Goal: Book appointment/travel/reservation

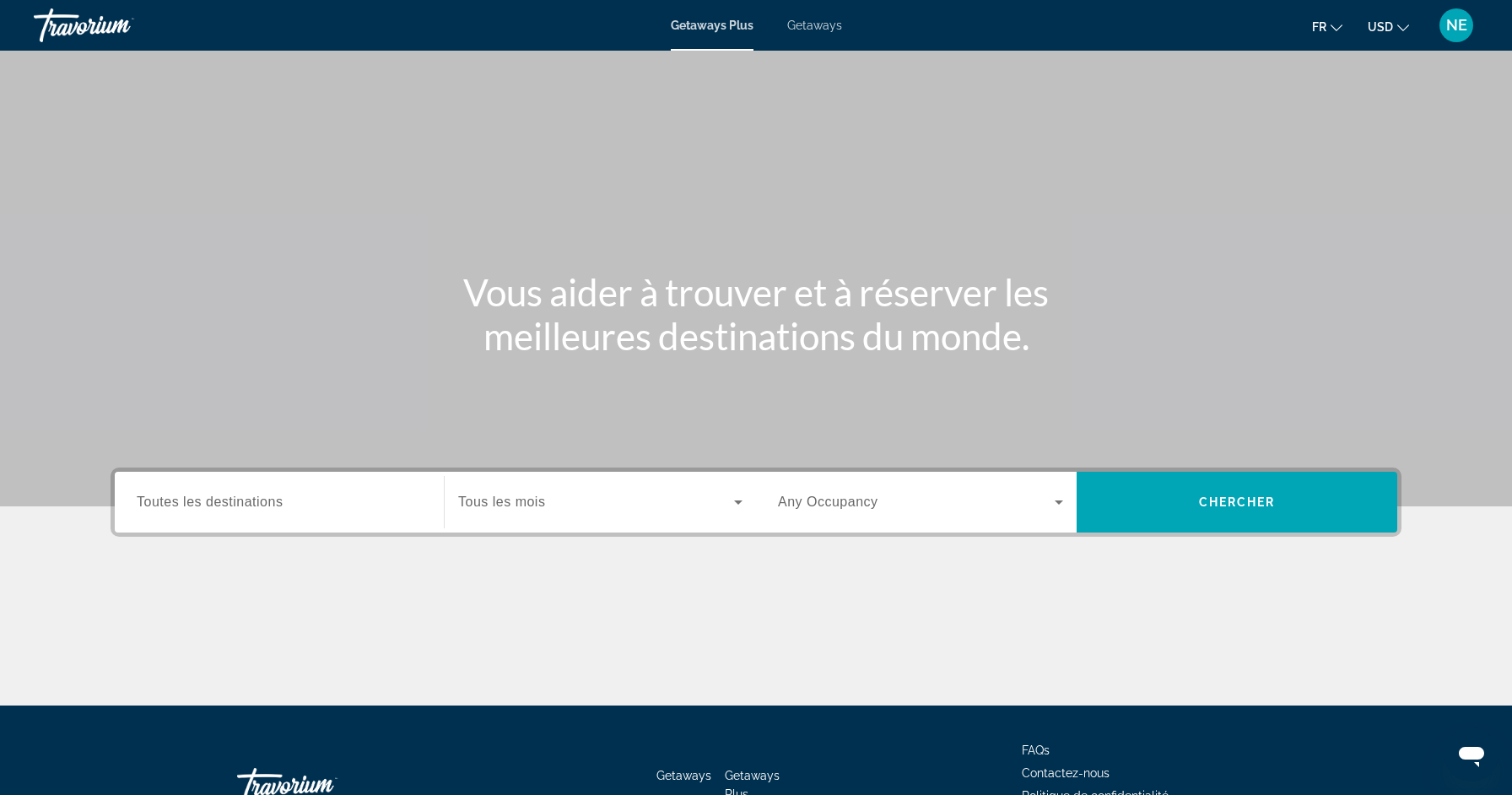
click at [164, 508] on span "Toutes les destinations" at bounding box center [209, 501] width 146 height 14
click at [164, 508] on input "Destination Toutes les destinations" at bounding box center [278, 502] width 285 height 20
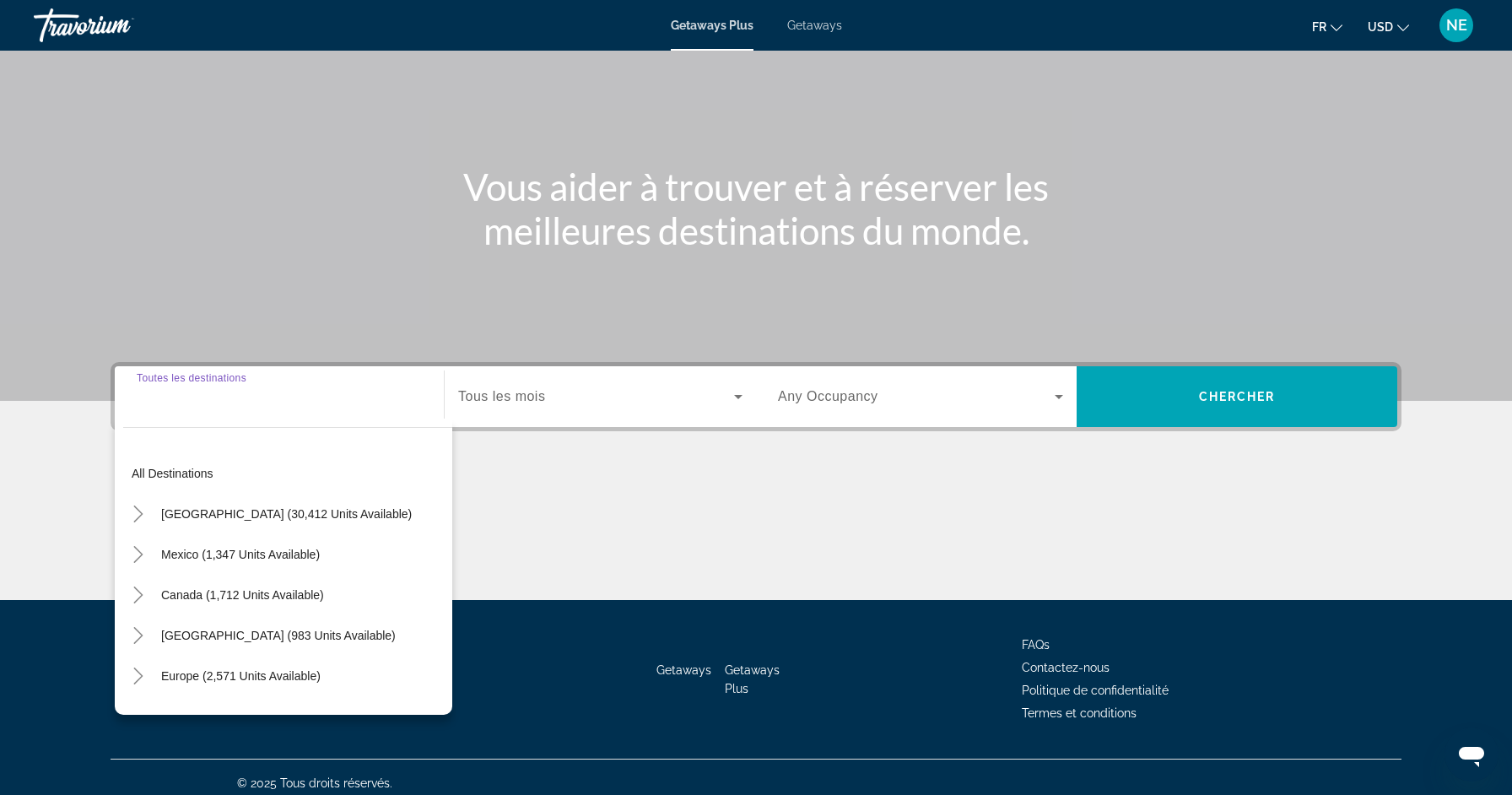
scroll to position [117, 0]
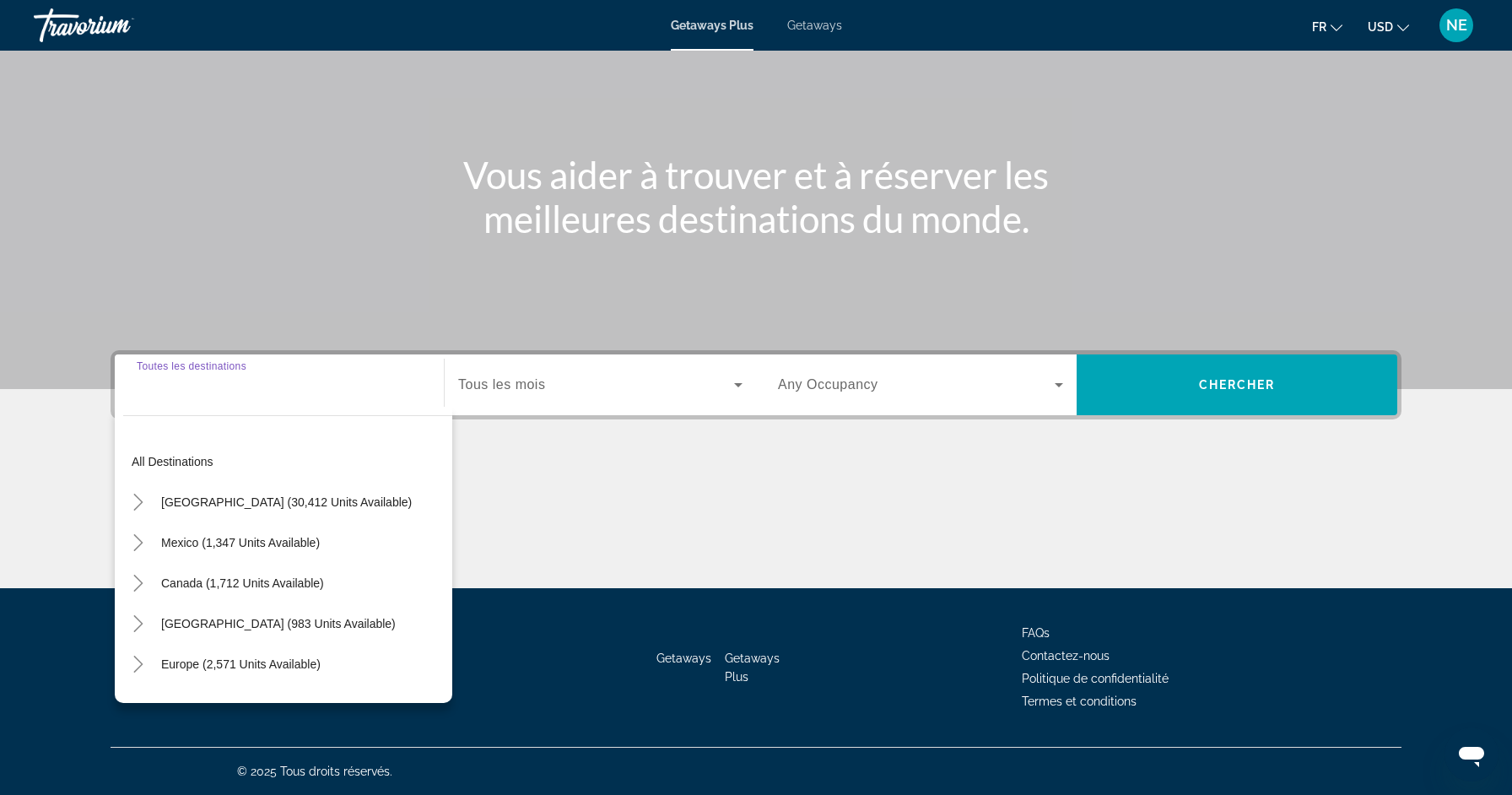
click at [219, 386] on input "Destination Toutes les destinations" at bounding box center [278, 385] width 285 height 20
click at [215, 396] on div "Search widget" at bounding box center [278, 385] width 285 height 48
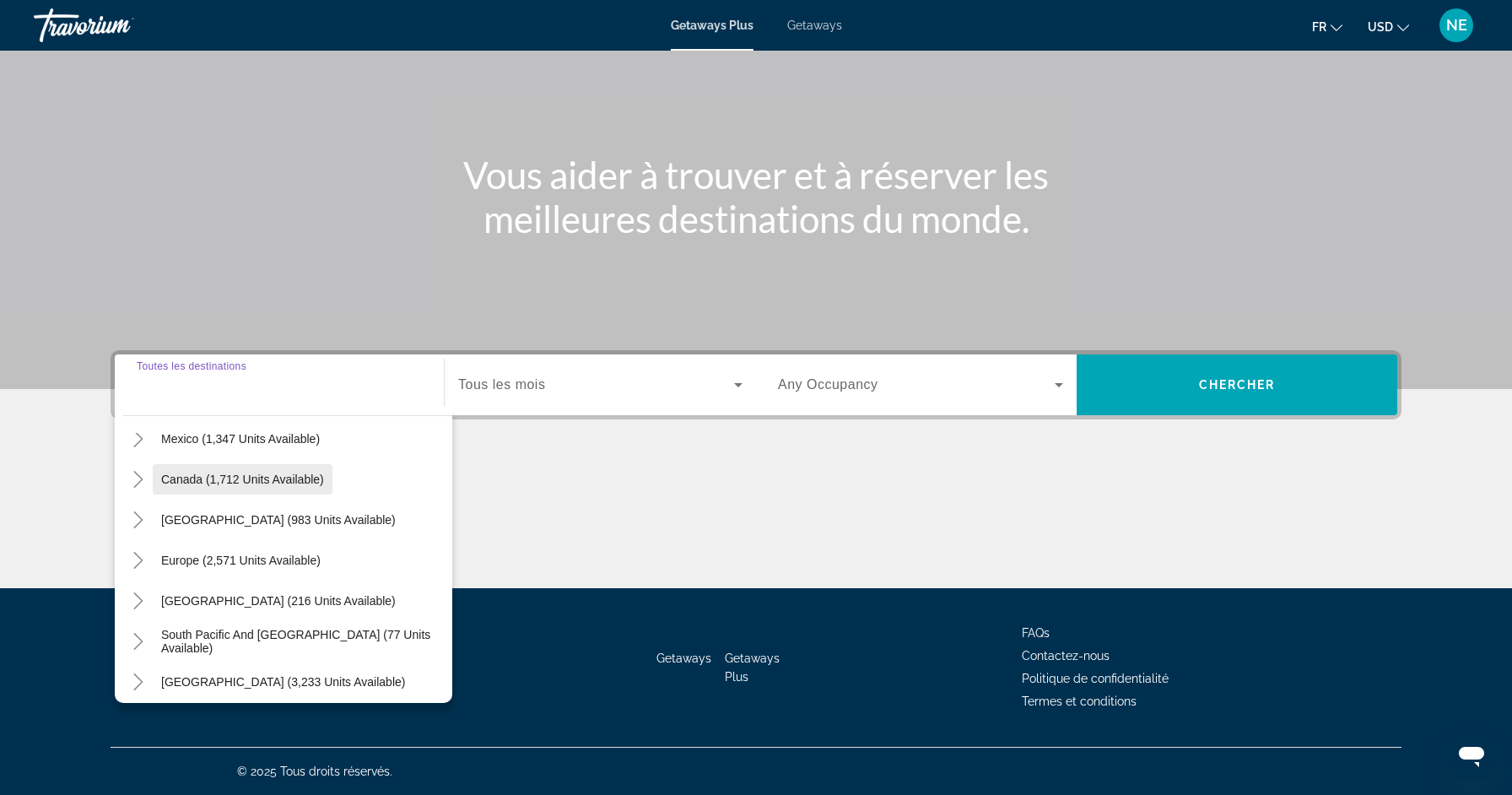
scroll to position [115, 0]
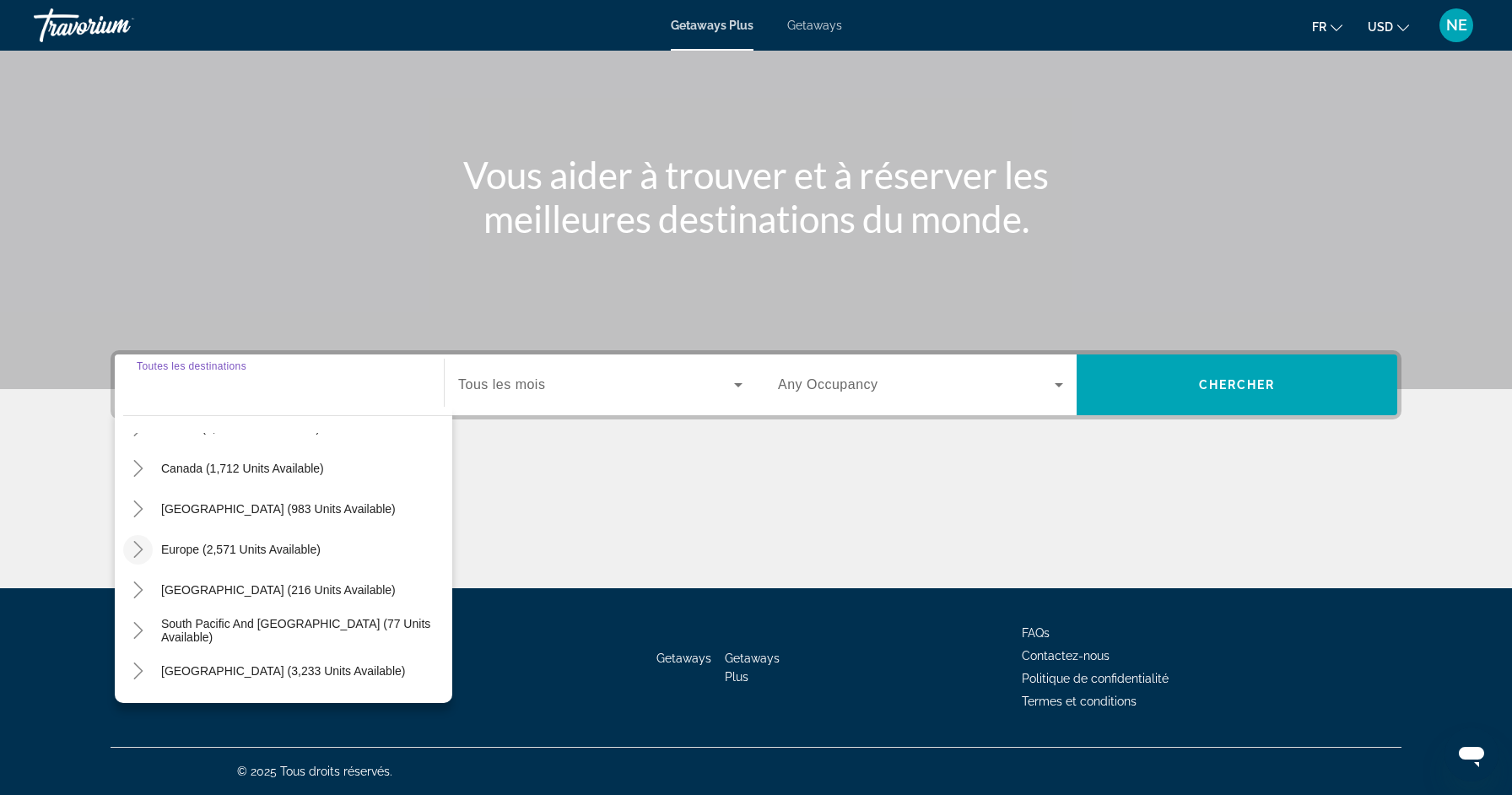
click at [148, 550] on mat-icon "Toggle Europe (2,571 units available)" at bounding box center [137, 549] width 30 height 30
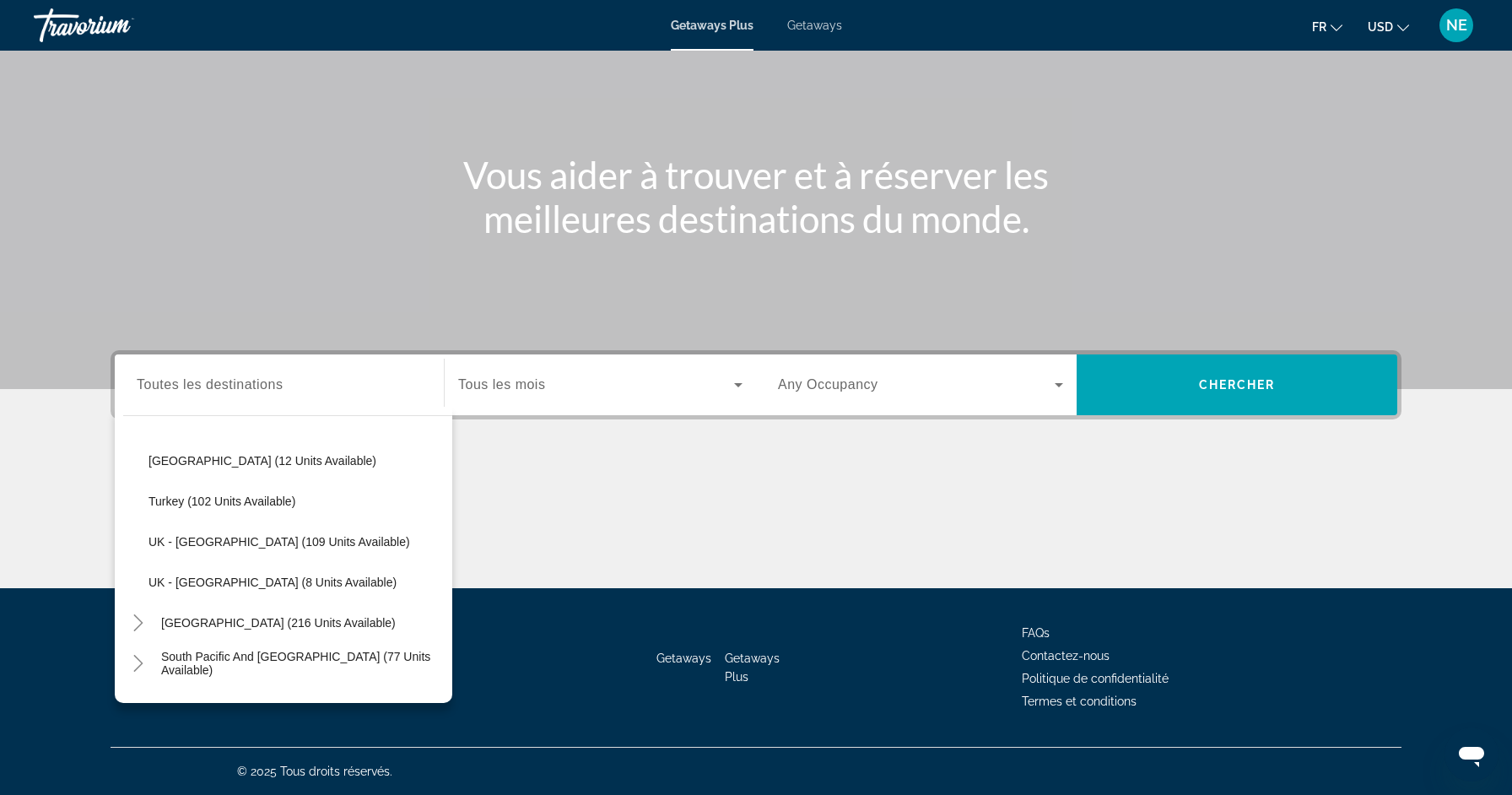
scroll to position [856, 0]
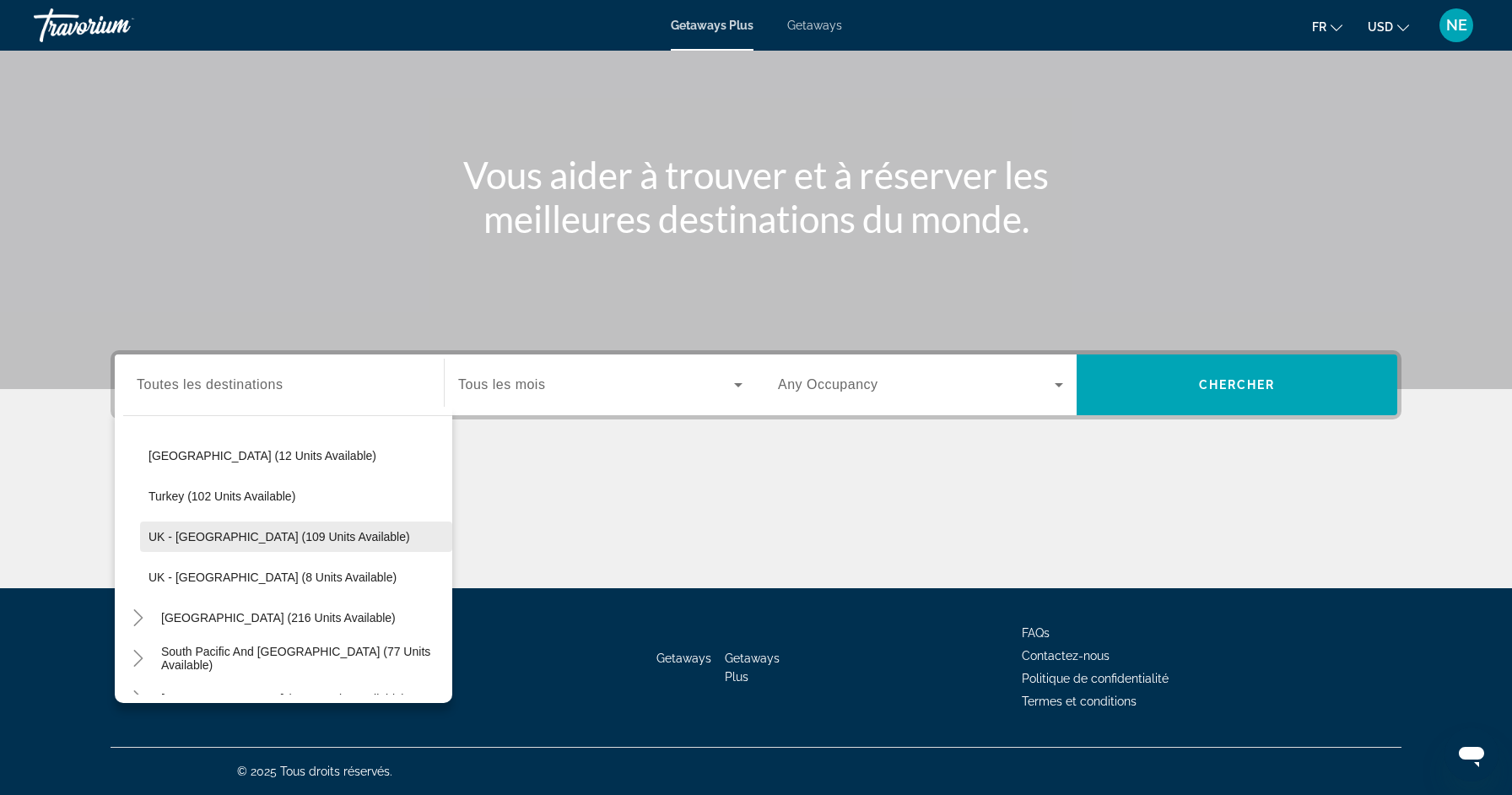
click at [276, 542] on span "UK - [GEOGRAPHIC_DATA] (109 units available)" at bounding box center [279, 537] width 262 height 13
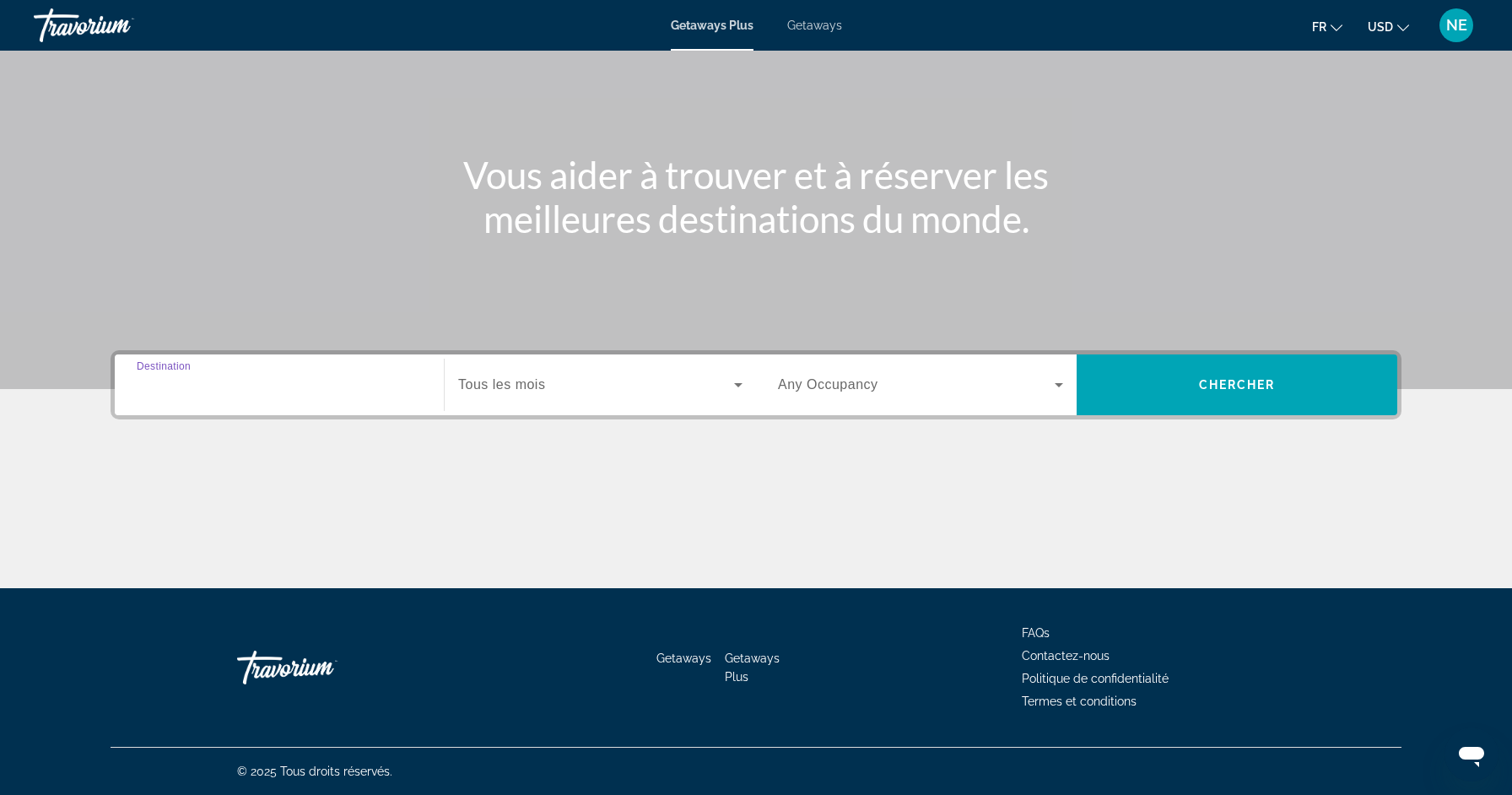
type input "**********"
click at [563, 390] on span "Search widget" at bounding box center [595, 384] width 276 height 20
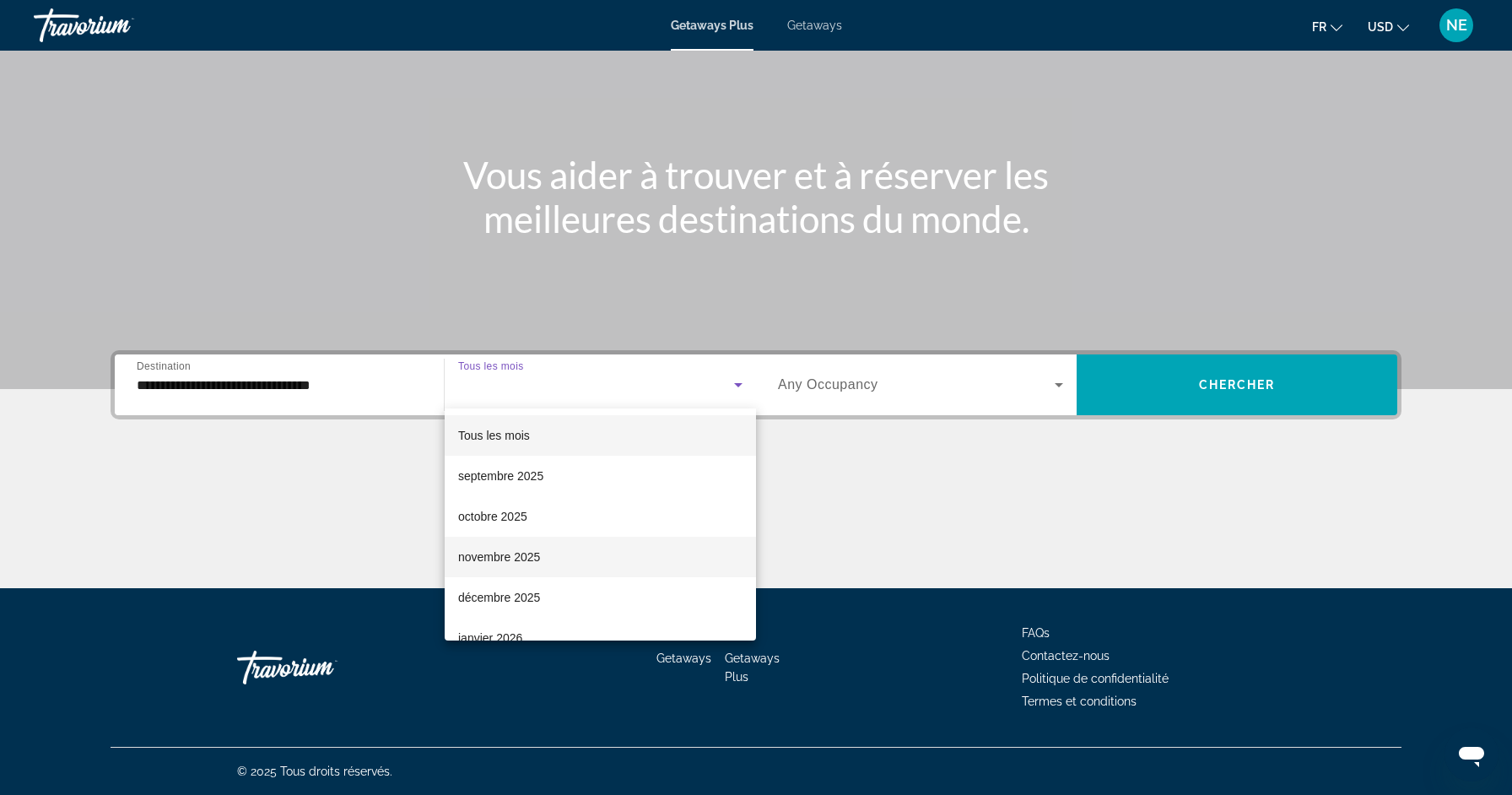
click at [541, 555] on mat-option "novembre 2025" at bounding box center [600, 557] width 311 height 40
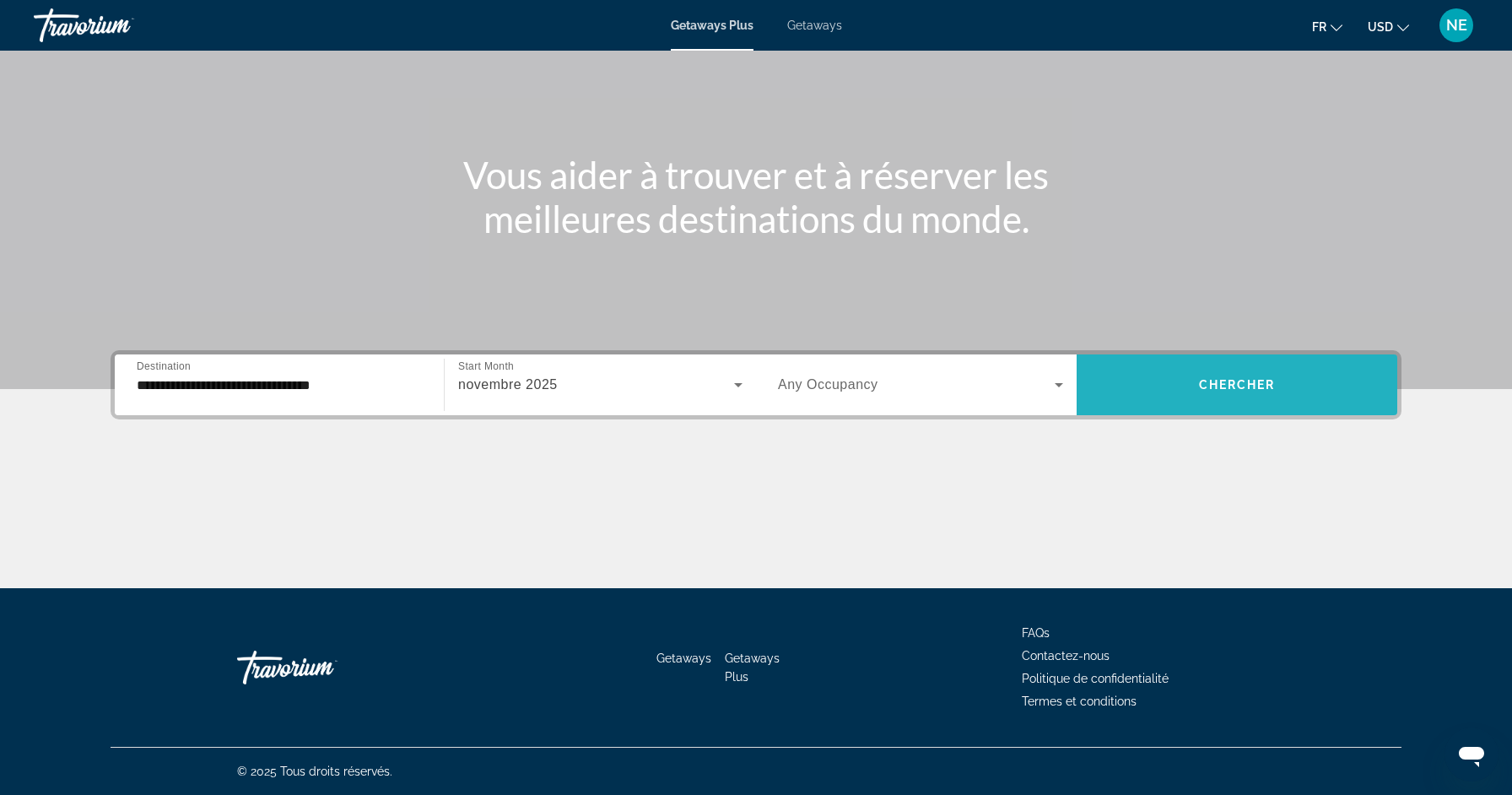
click at [1208, 397] on span "Search widget" at bounding box center [1237, 385] width 321 height 40
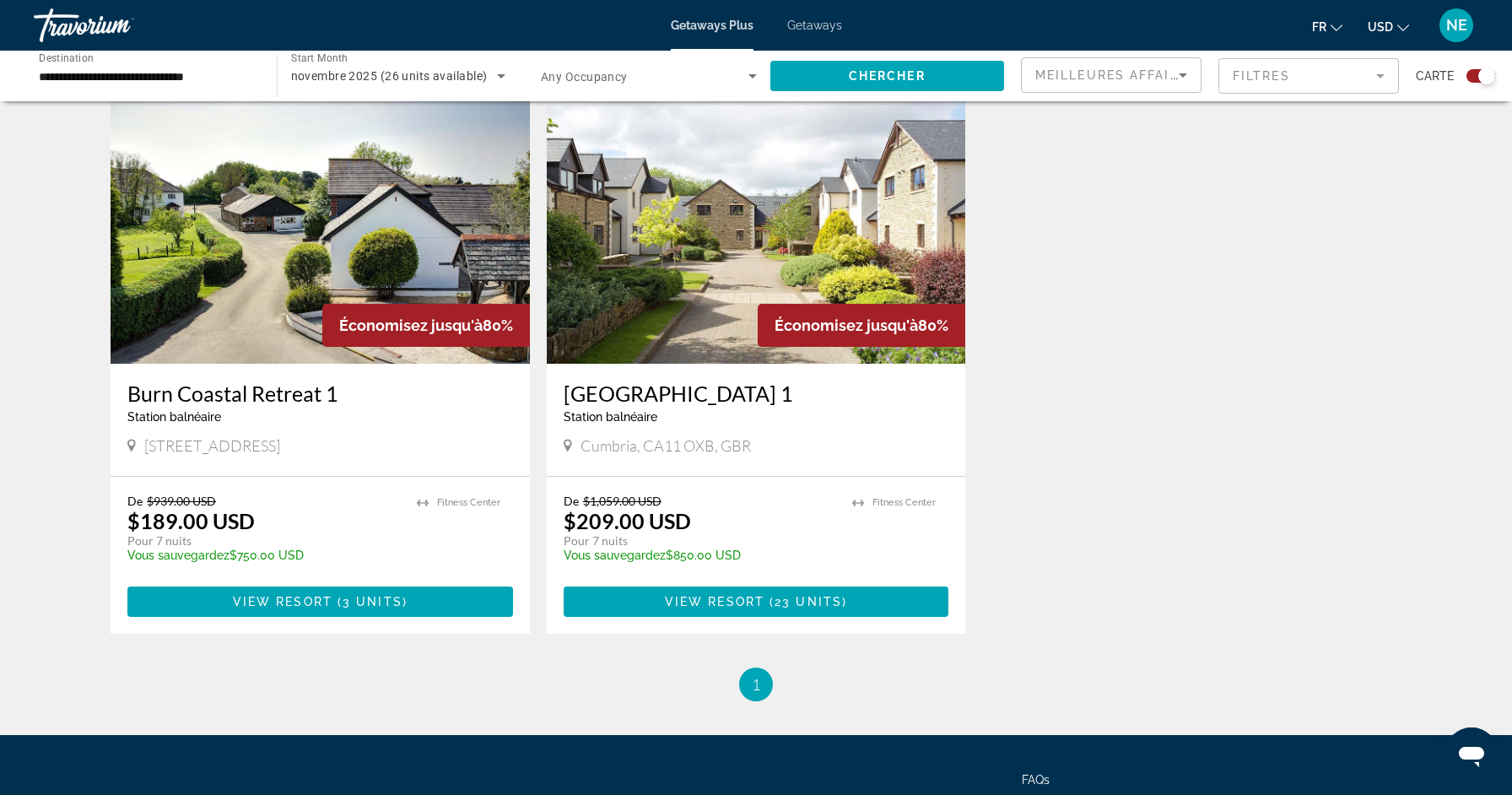
scroll to position [589, 0]
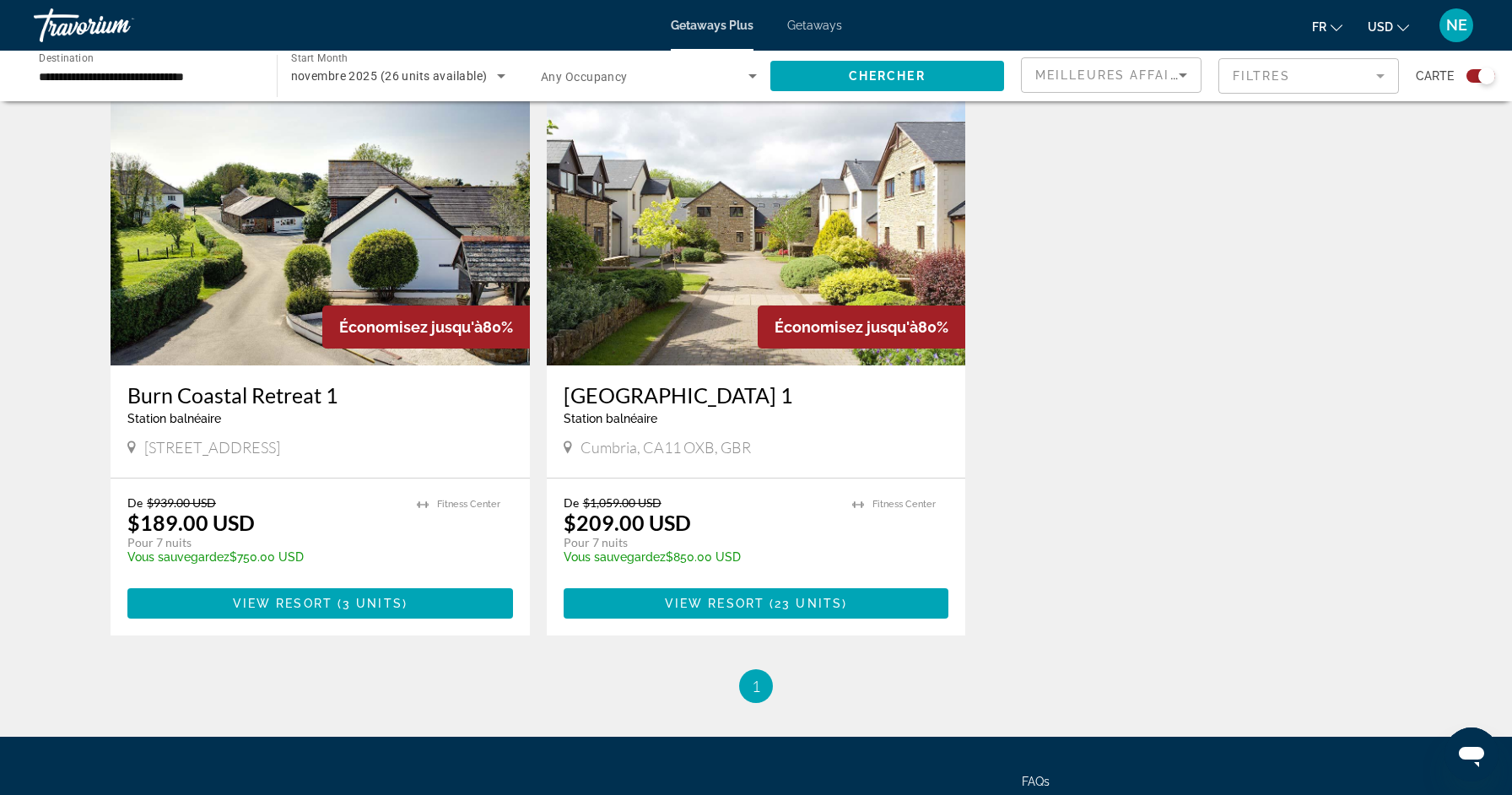
click at [379, 274] on img "Main content" at bounding box center [320, 229] width 420 height 270
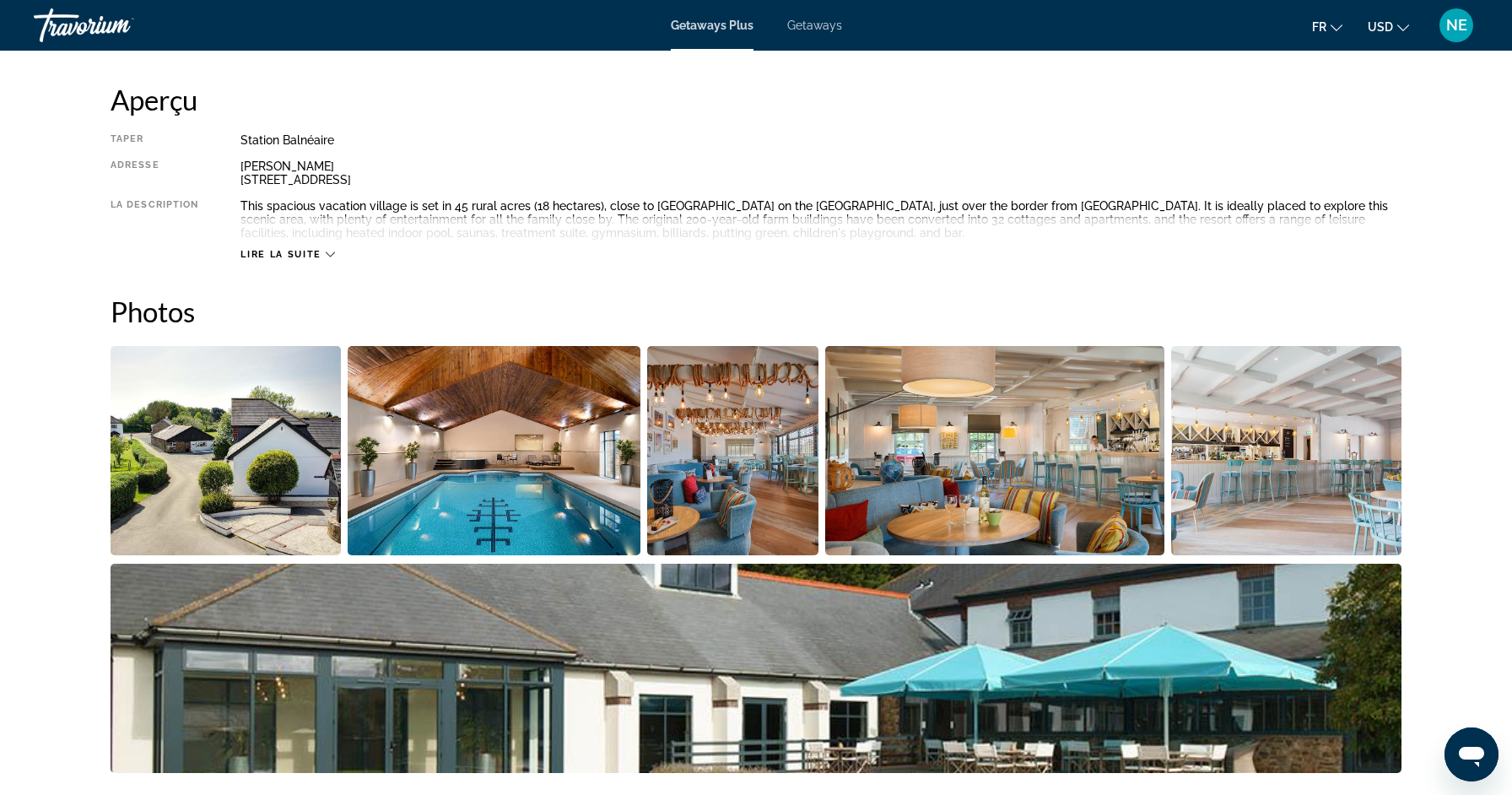
scroll to position [603, 0]
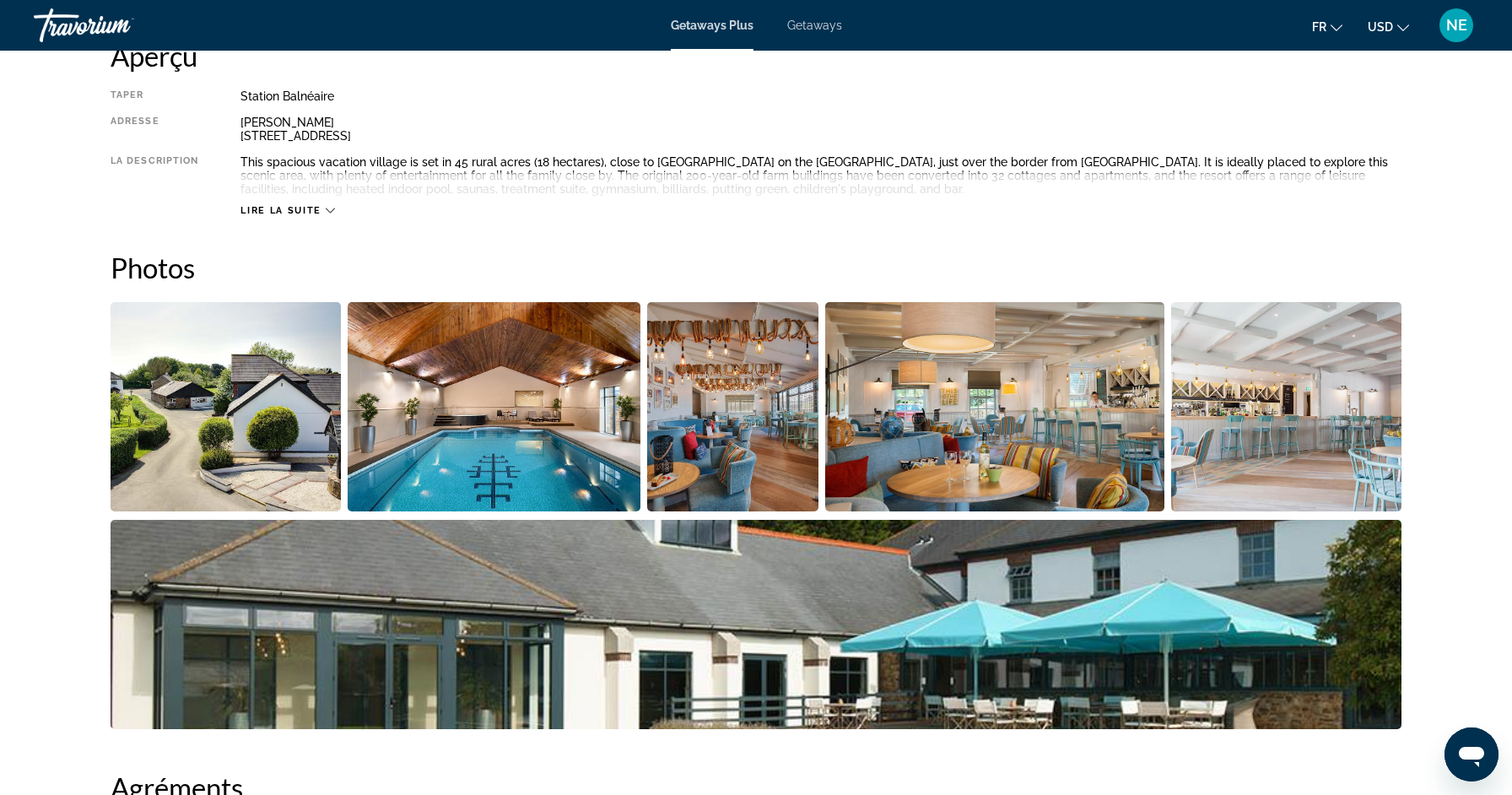
click at [740, 469] on img "Open full-screen image slider" at bounding box center [732, 407] width 171 height 209
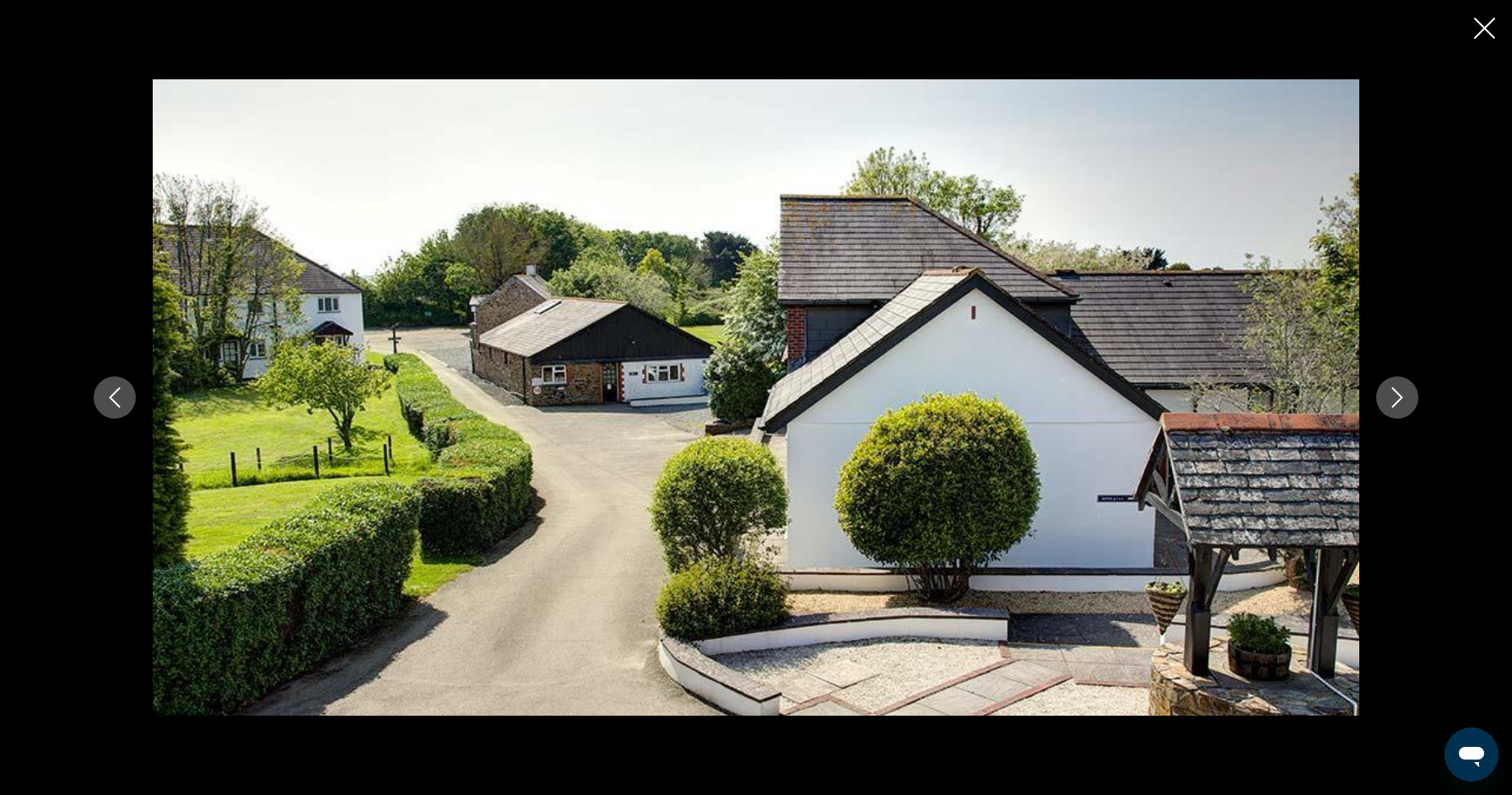
click at [1392, 388] on icon "Next image" at bounding box center [1397, 398] width 20 height 20
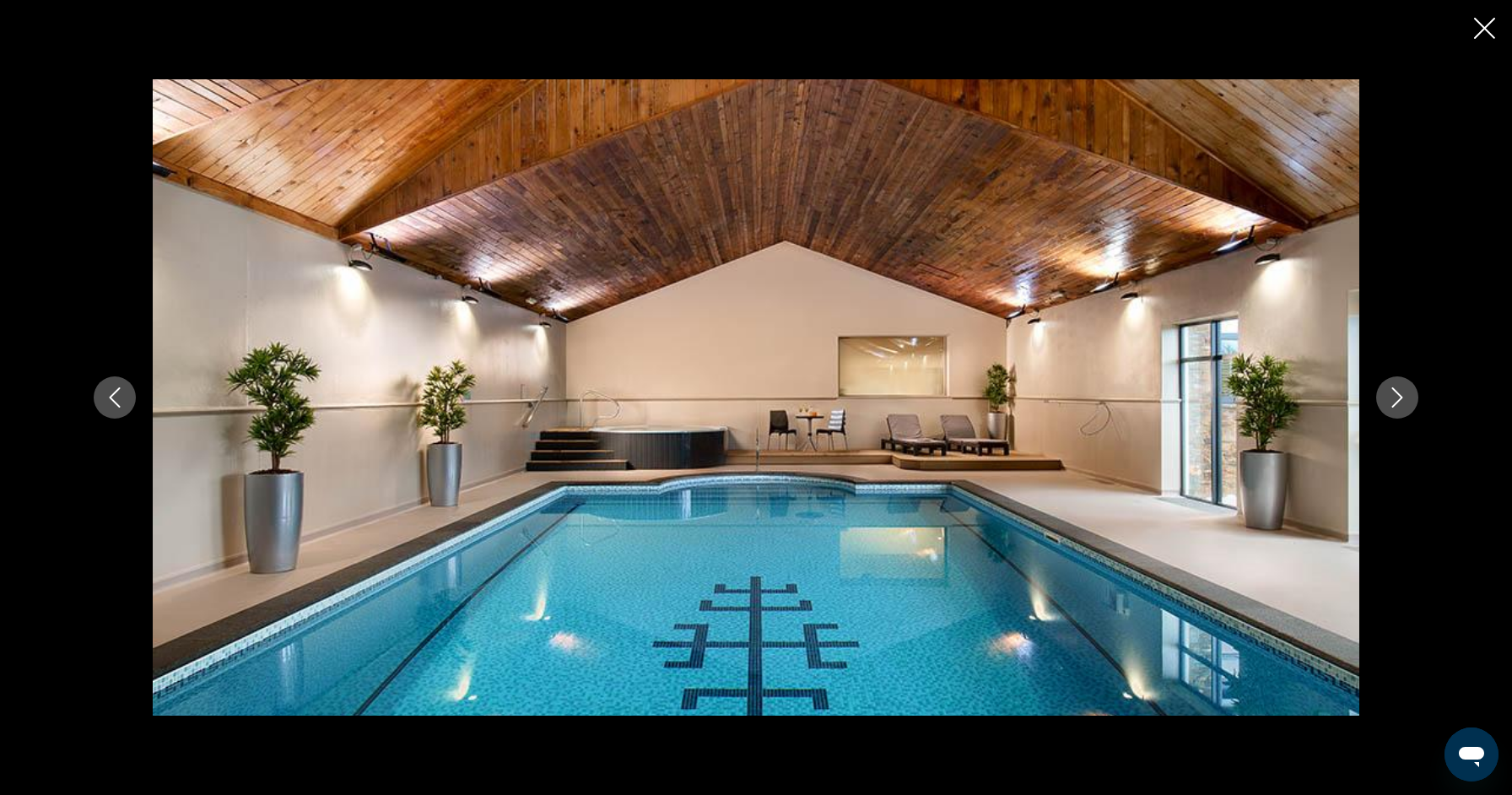
click at [1393, 389] on icon "Next image" at bounding box center [1398, 398] width 11 height 20
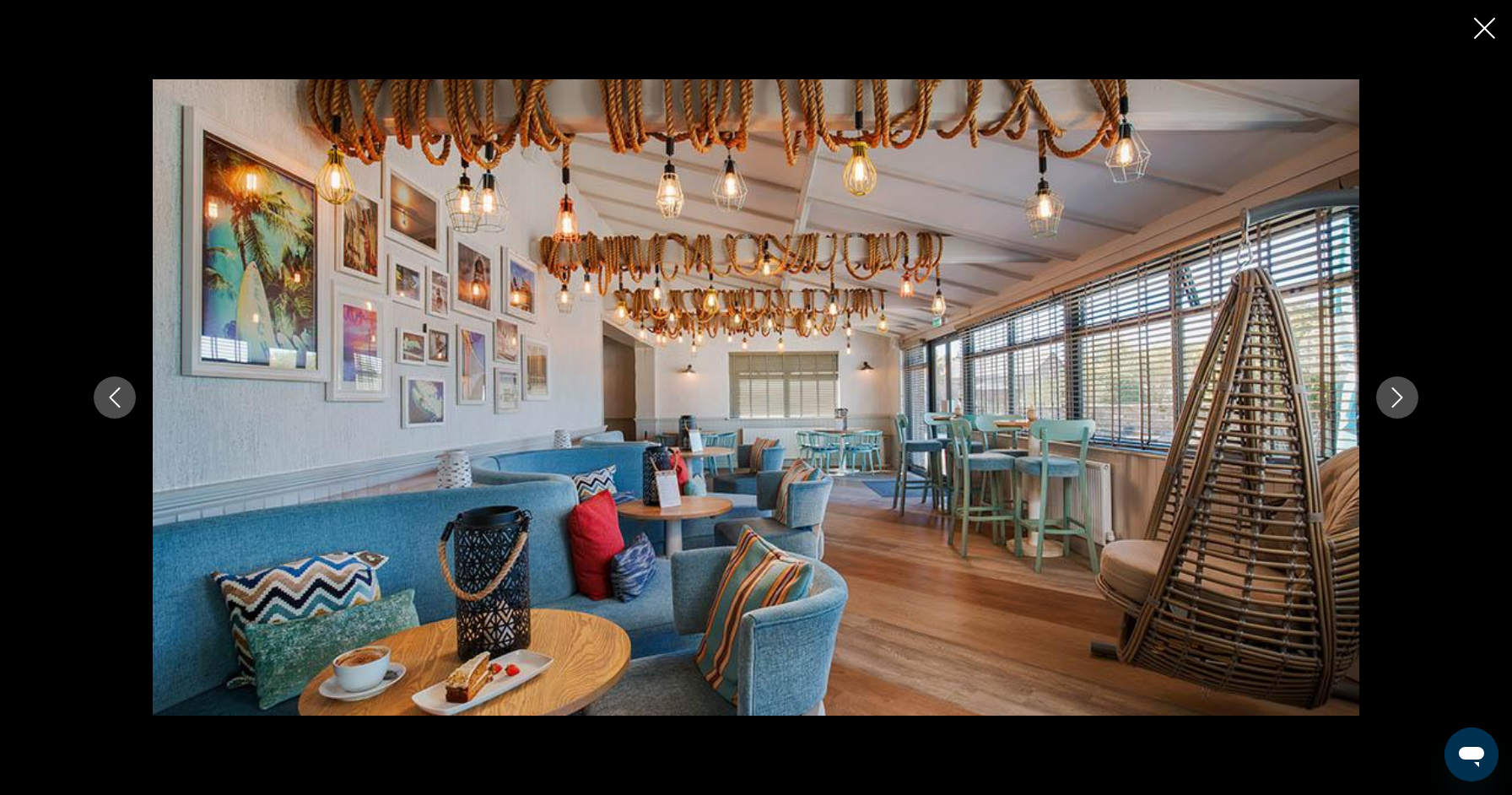
click at [1393, 391] on icon "Next image" at bounding box center [1397, 398] width 20 height 20
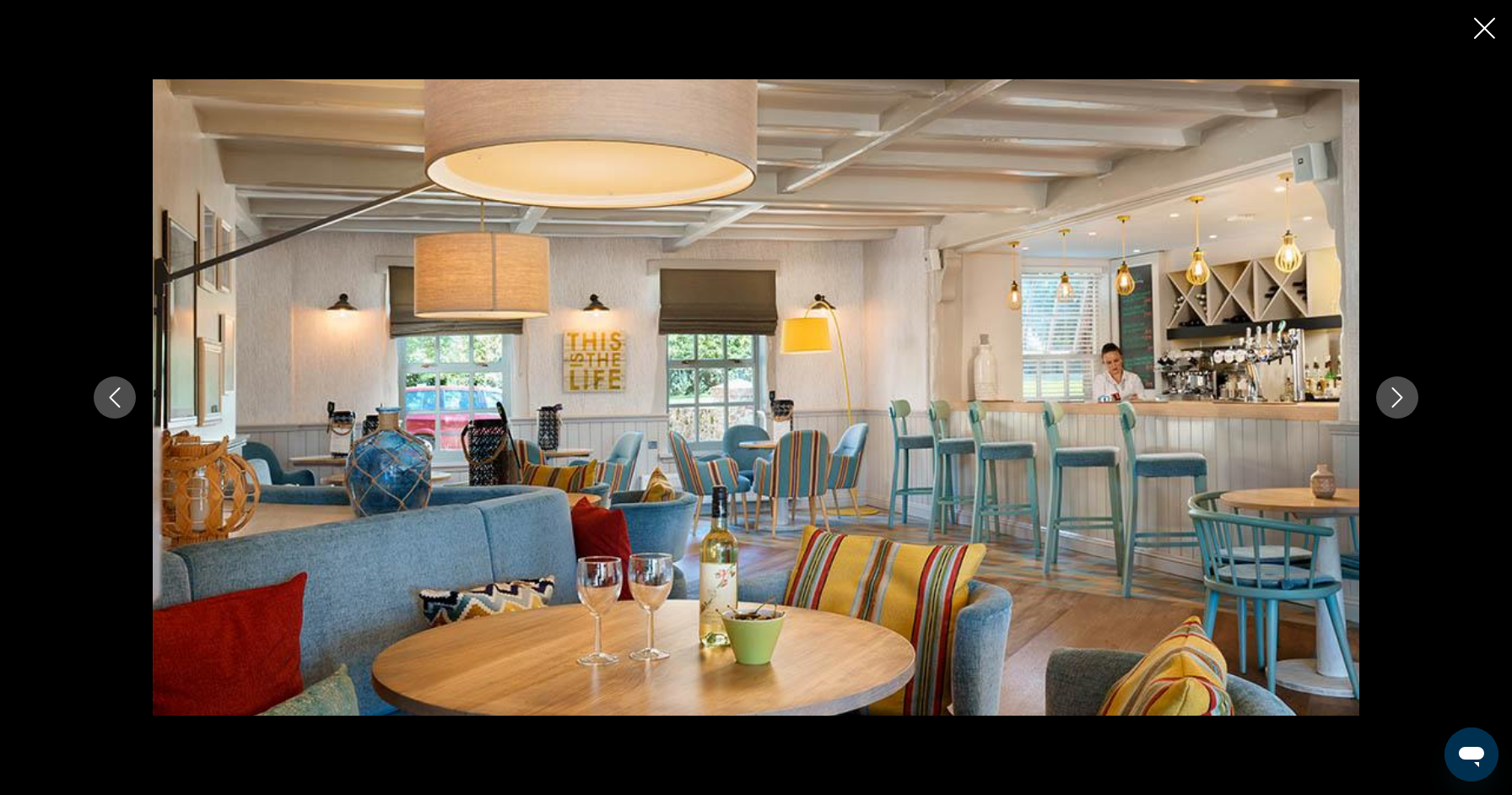
click at [1393, 391] on icon "Next image" at bounding box center [1397, 398] width 20 height 20
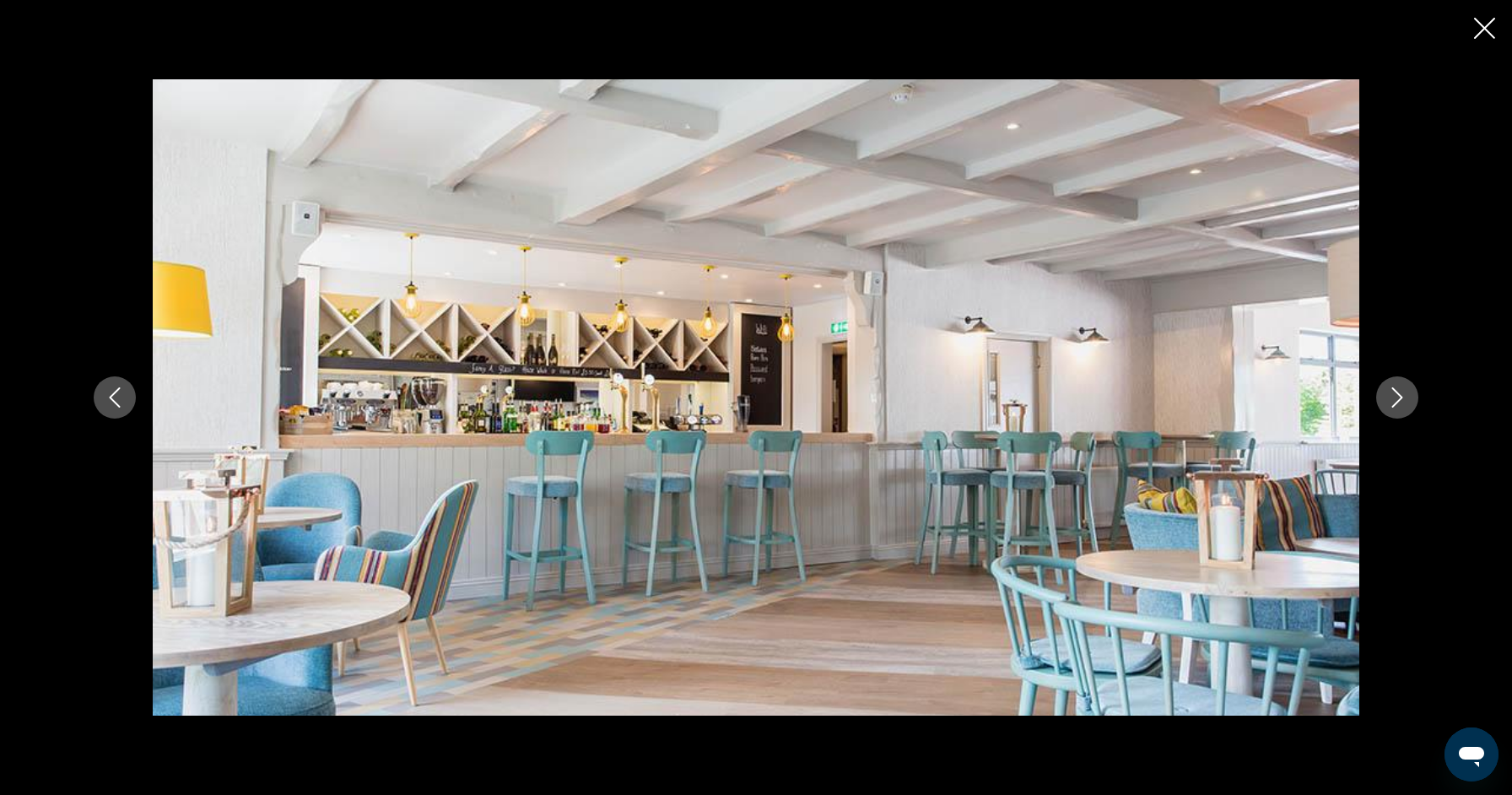
click at [1393, 391] on icon "Next image" at bounding box center [1397, 398] width 20 height 20
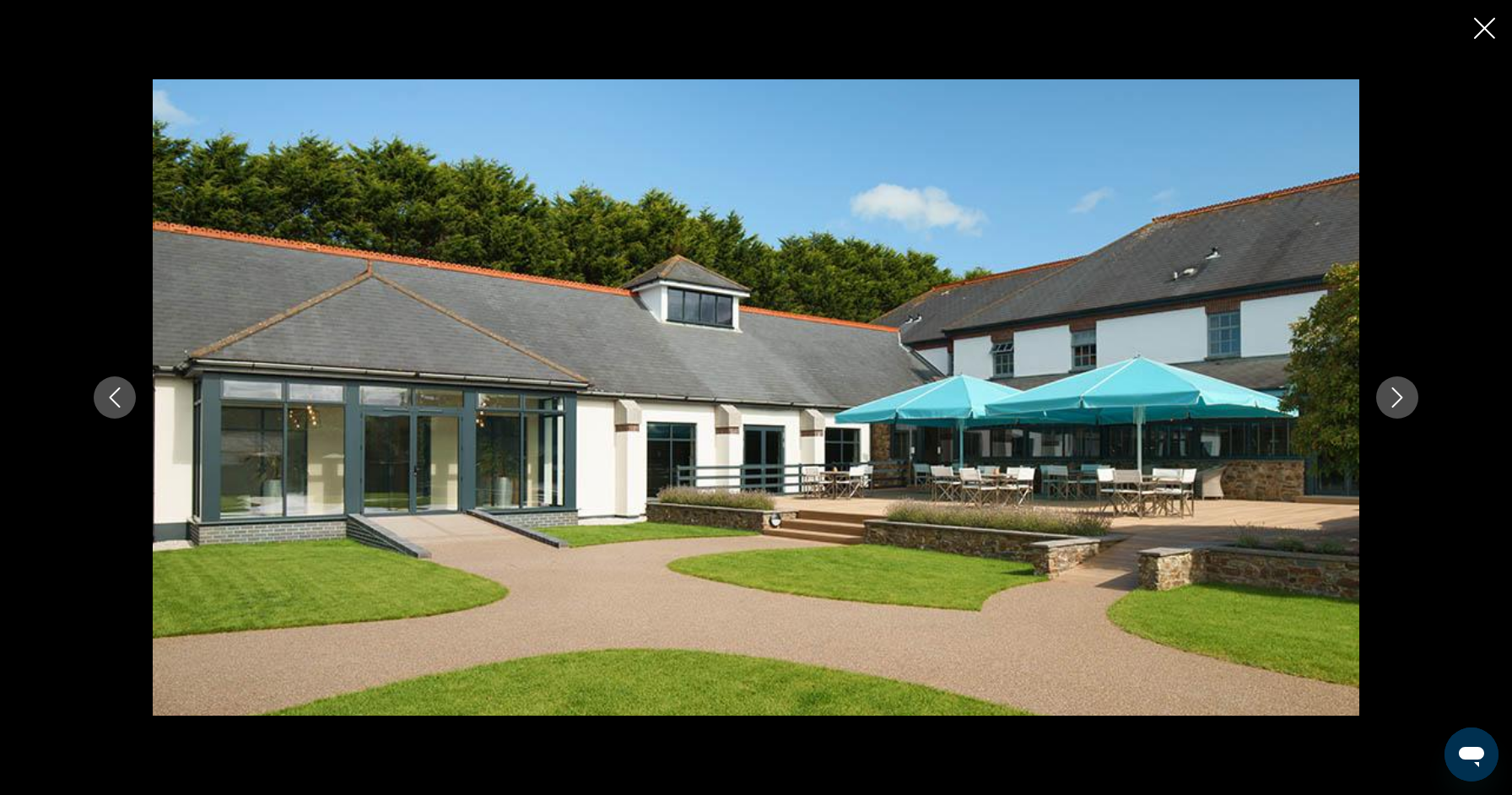
click at [1393, 391] on icon "Next image" at bounding box center [1397, 398] width 20 height 20
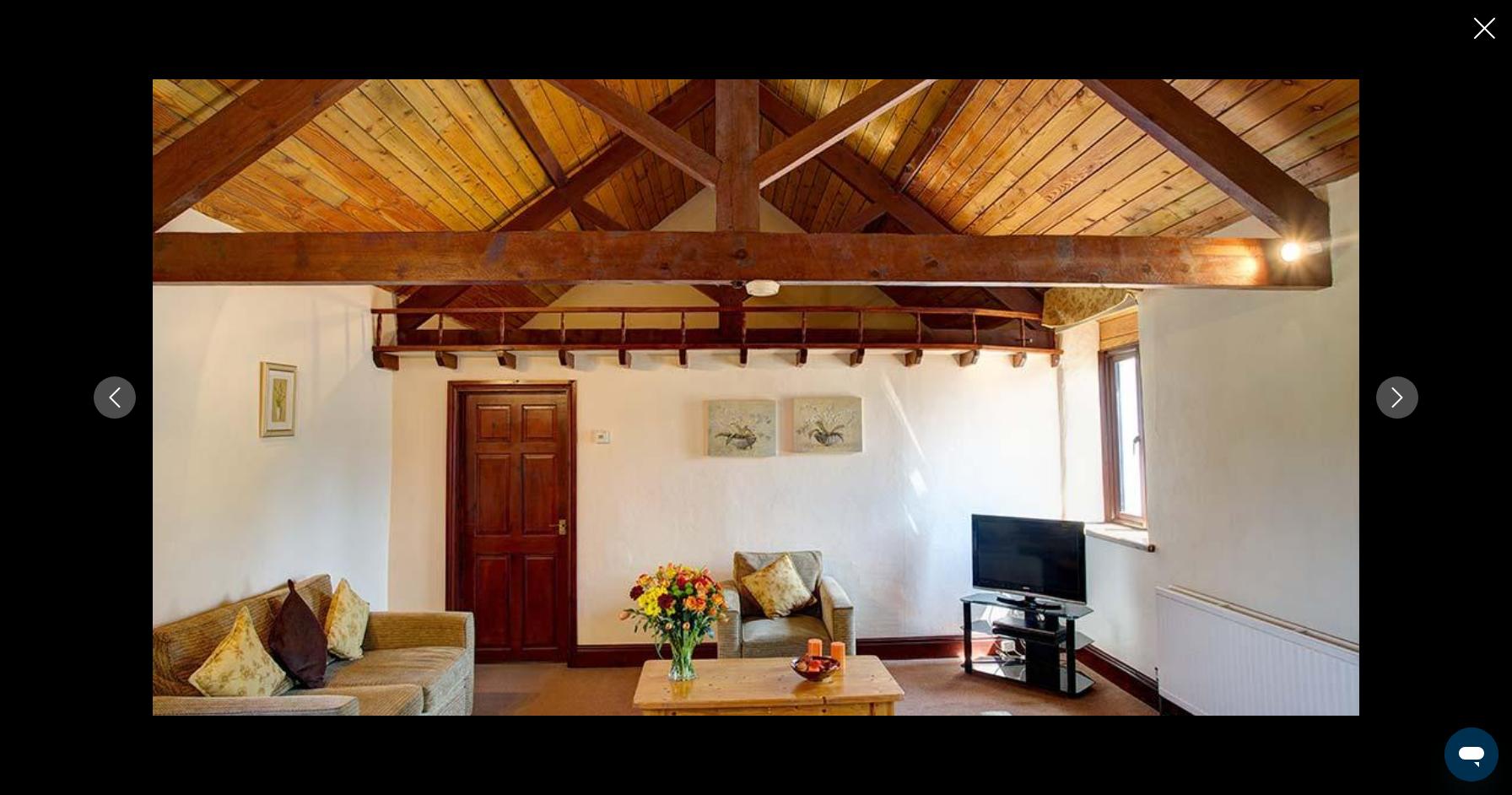
click at [1391, 395] on icon "Next image" at bounding box center [1397, 398] width 20 height 20
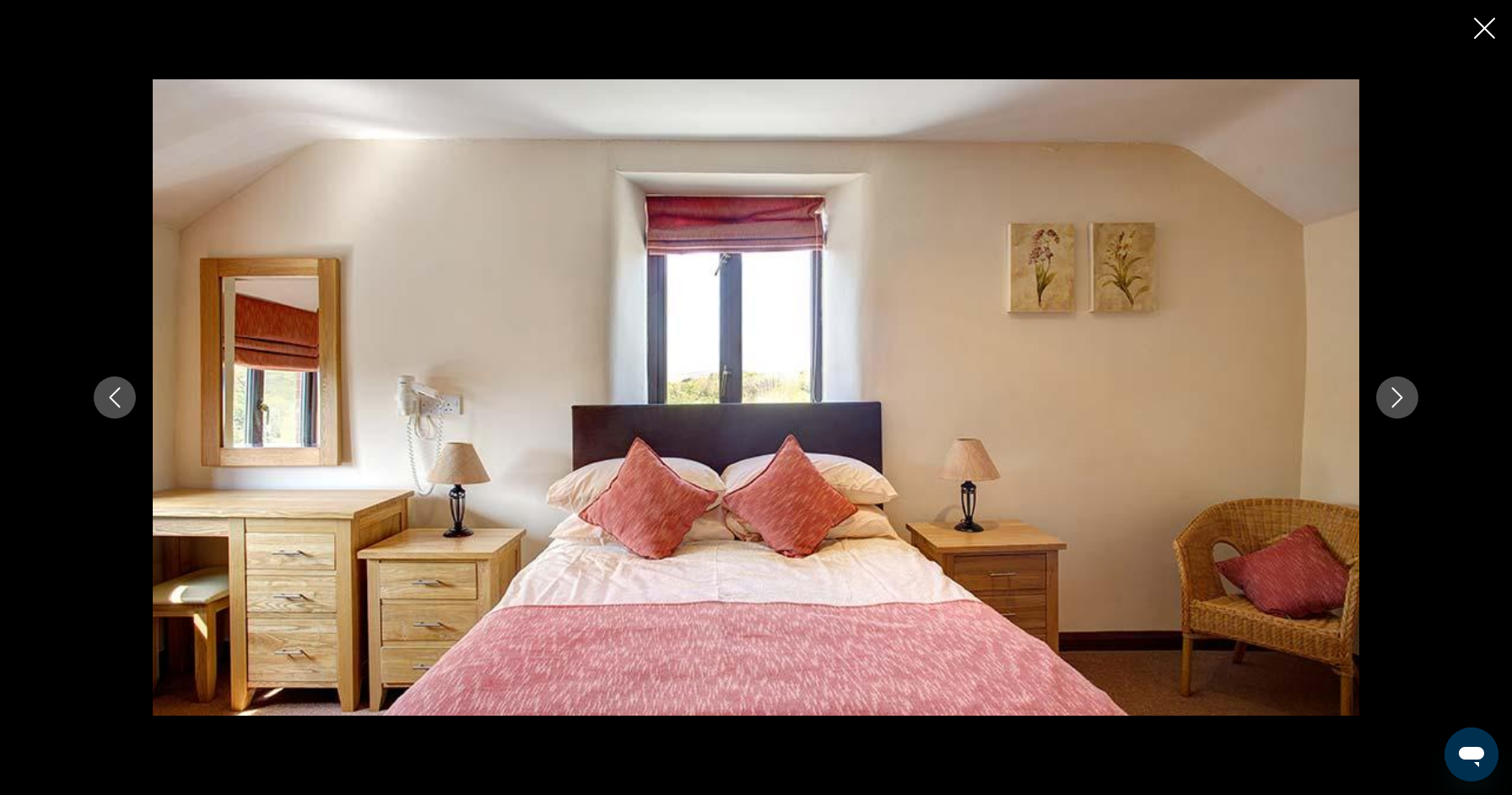
click at [1391, 395] on icon "Next image" at bounding box center [1397, 398] width 20 height 20
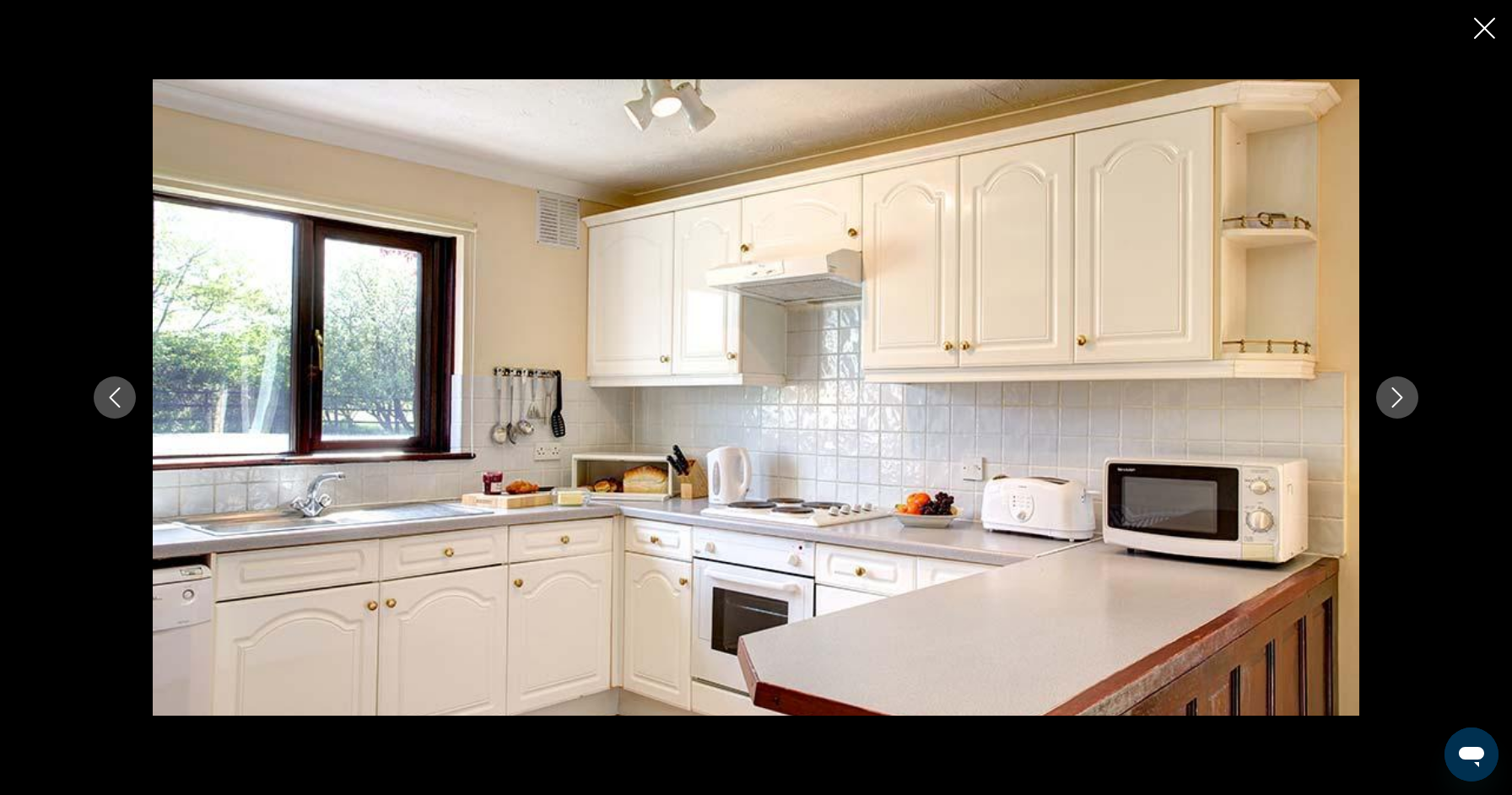
click at [1393, 396] on icon "Next image" at bounding box center [1397, 398] width 20 height 20
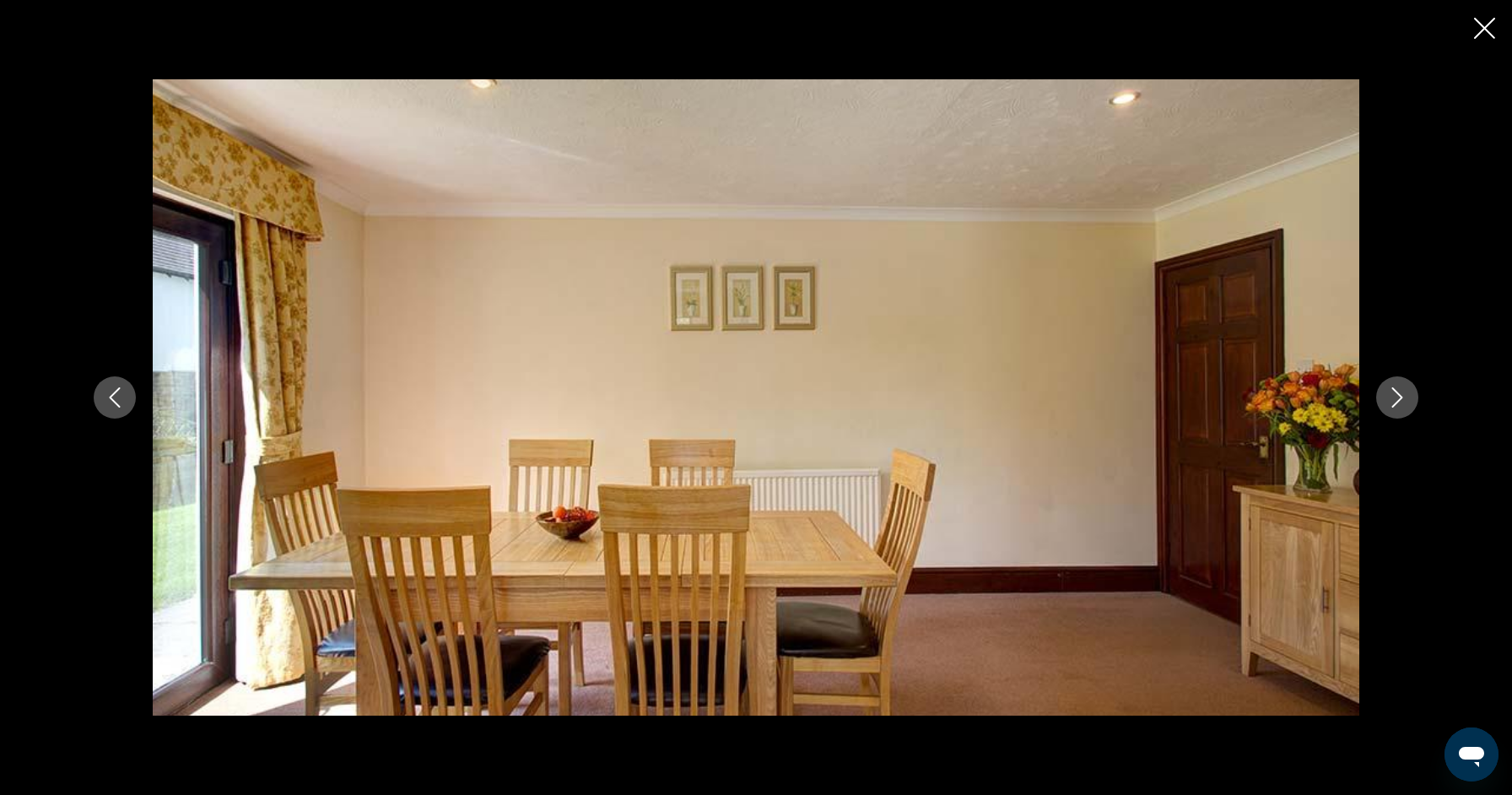
click at [1476, 34] on icon "Close slideshow" at bounding box center [1485, 28] width 21 height 21
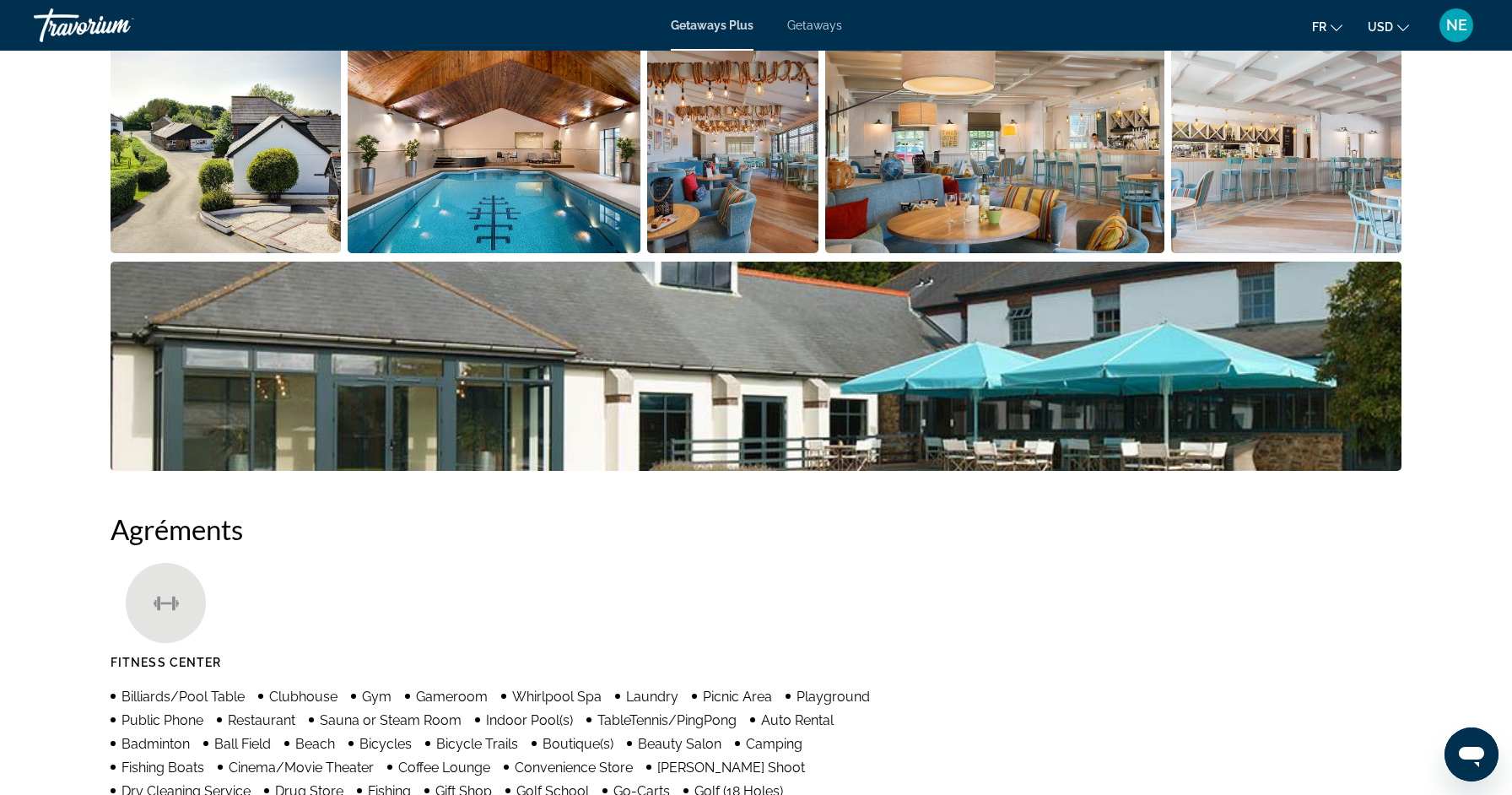
scroll to position [0, 0]
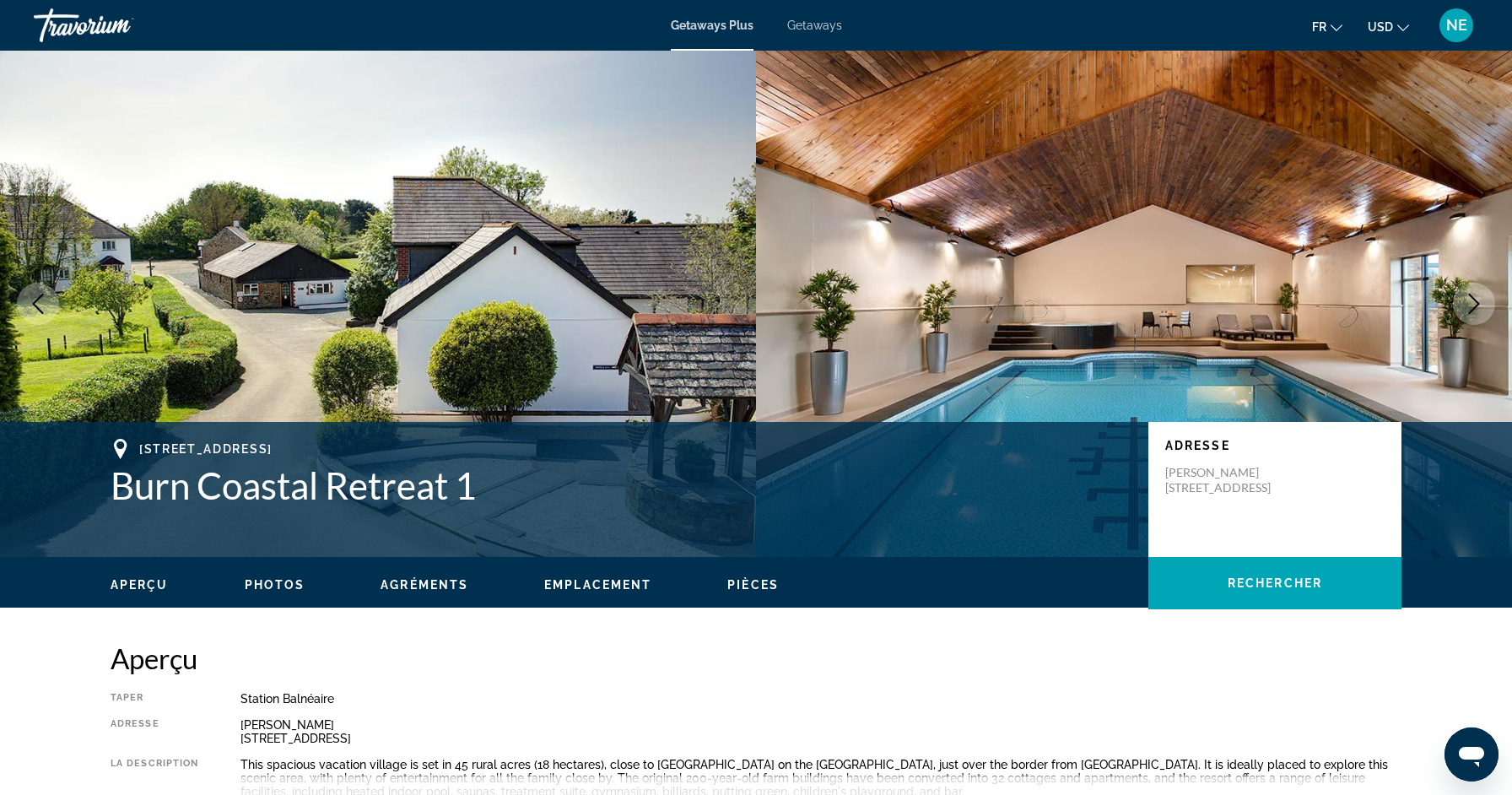
click at [816, 27] on span "Getaways" at bounding box center [814, 25] width 55 height 13
